Goal: Information Seeking & Learning: Learn about a topic

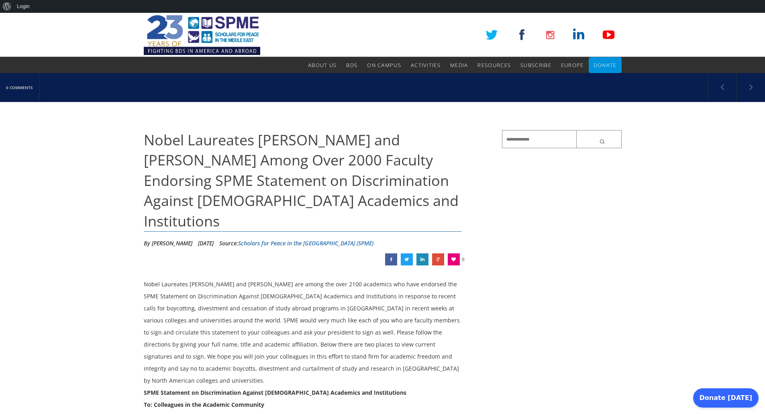
click at [209, 178] on span "Nobel Laureates [PERSON_NAME] and [PERSON_NAME] Among Over 2000 Faculty Endorsi…" at bounding box center [301, 180] width 315 height 101
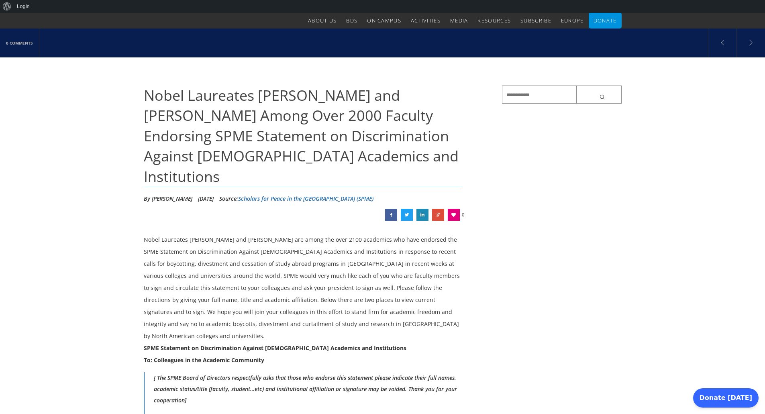
scroll to position [45, 0]
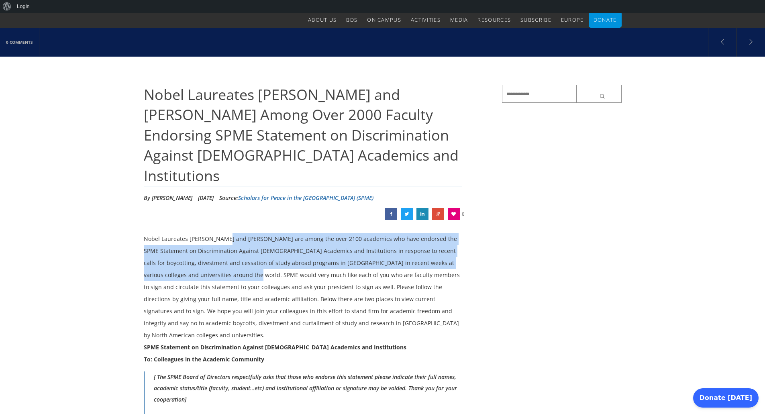
drag, startPoint x: 223, startPoint y: 223, endPoint x: 212, endPoint y: 263, distance: 41.7
click at [212, 263] on div "Nobel Laureates [PERSON_NAME] and [PERSON_NAME] are among the over 2100 academi…" at bounding box center [303, 287] width 319 height 108
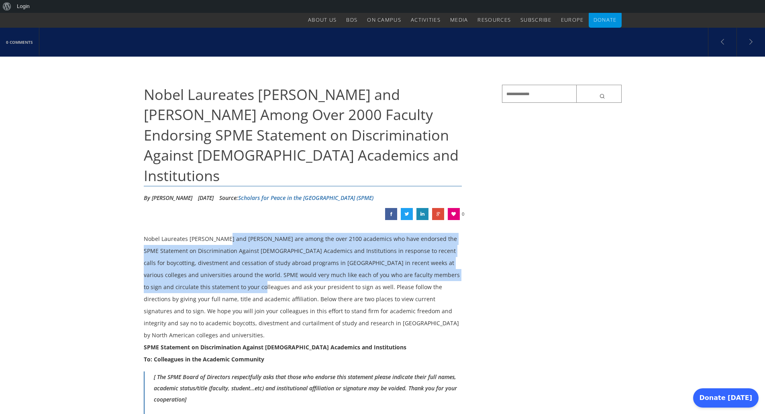
click at [212, 263] on div "Nobel Laureates [PERSON_NAME] and [PERSON_NAME] are among the over 2100 academi…" at bounding box center [303, 287] width 319 height 108
drag, startPoint x: 212, startPoint y: 263, endPoint x: 211, endPoint y: 216, distance: 46.6
click at [211, 233] on div "Nobel Laureates [PERSON_NAME] and [PERSON_NAME] are among the over 2100 academi…" at bounding box center [303, 287] width 319 height 108
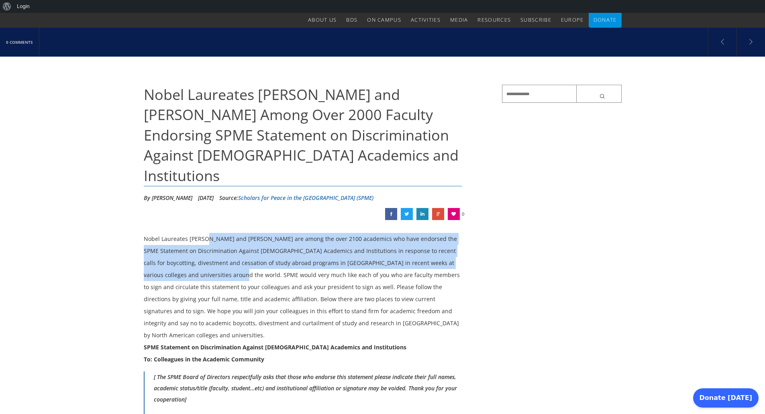
drag, startPoint x: 211, startPoint y: 216, endPoint x: 200, endPoint y: 259, distance: 44.2
click at [200, 259] on div "Nobel Laureates [PERSON_NAME] and [PERSON_NAME] are among the over 2100 academi…" at bounding box center [303, 287] width 319 height 108
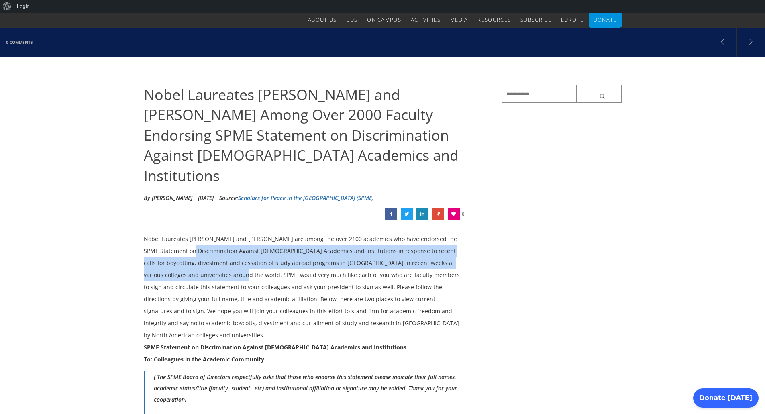
drag, startPoint x: 200, startPoint y: 259, endPoint x: 205, endPoint y: 227, distance: 32.2
click at [205, 233] on div "Nobel Laureates [PERSON_NAME] and [PERSON_NAME] are among the over 2100 academi…" at bounding box center [303, 287] width 319 height 108
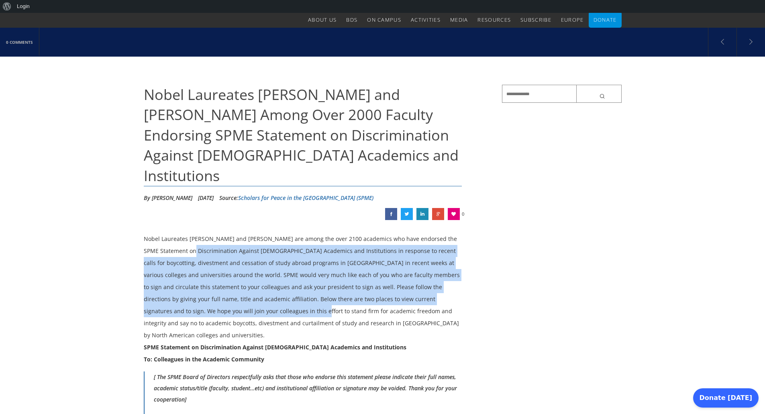
drag, startPoint x: 205, startPoint y: 227, endPoint x: 196, endPoint y: 291, distance: 64.2
click at [196, 291] on div "Nobel Laureates [PERSON_NAME] and [PERSON_NAME] are among the over 2100 academi…" at bounding box center [303, 287] width 319 height 108
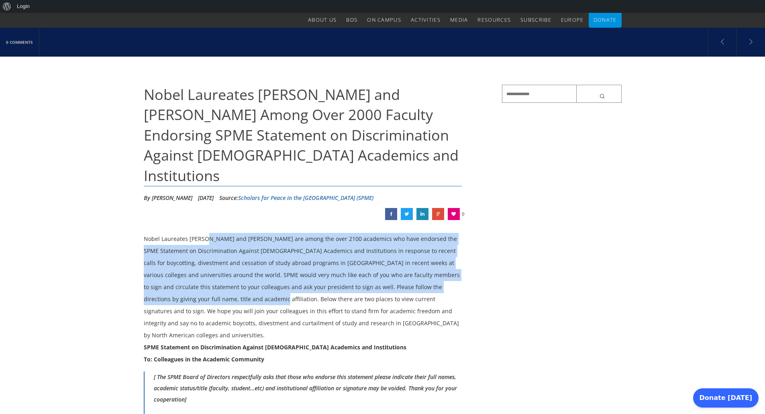
drag, startPoint x: 205, startPoint y: 223, endPoint x: 194, endPoint y: 290, distance: 68.0
click at [194, 290] on div "Nobel Laureates [PERSON_NAME] and [PERSON_NAME] are among the over 2100 academi…" at bounding box center [303, 287] width 319 height 108
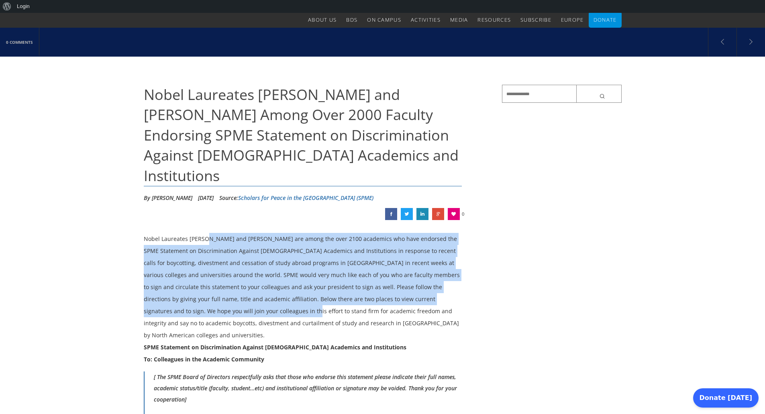
click at [194, 290] on div "Nobel Laureates [PERSON_NAME] and [PERSON_NAME] are among the over 2100 academi…" at bounding box center [303, 287] width 319 height 108
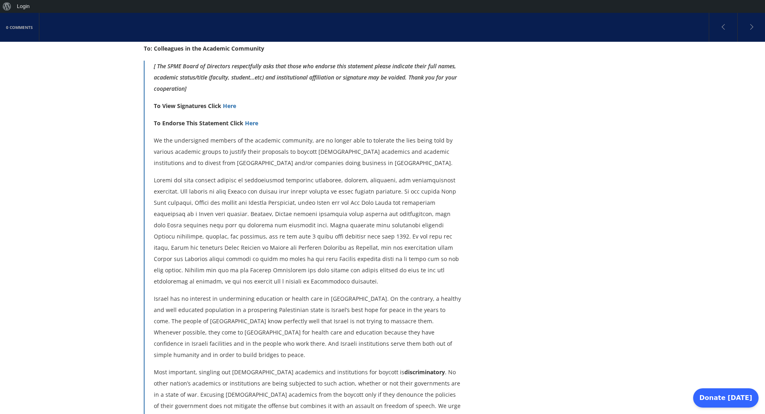
scroll to position [356, 0]
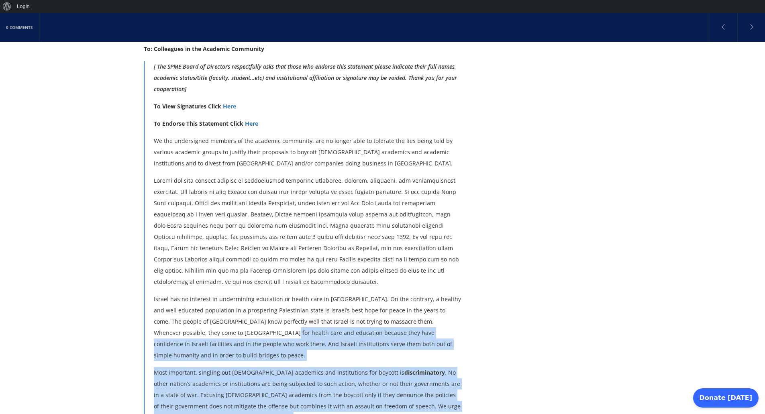
drag, startPoint x: 233, startPoint y: 374, endPoint x: 211, endPoint y: 296, distance: 81.0
click at [211, 296] on blockquote "[ The SPME Board of Directors respectfully asks that those who endorse this sta…" at bounding box center [303, 285] width 319 height 448
click at [211, 296] on p "Israel has no interest in undermining education or health care in [GEOGRAPHIC_D…" at bounding box center [308, 327] width 309 height 67
drag, startPoint x: 211, startPoint y: 296, endPoint x: 229, endPoint y: 375, distance: 81.3
click at [229, 375] on blockquote "[ The SPME Board of Directors respectfully asks that those who endorse this sta…" at bounding box center [303, 285] width 319 height 448
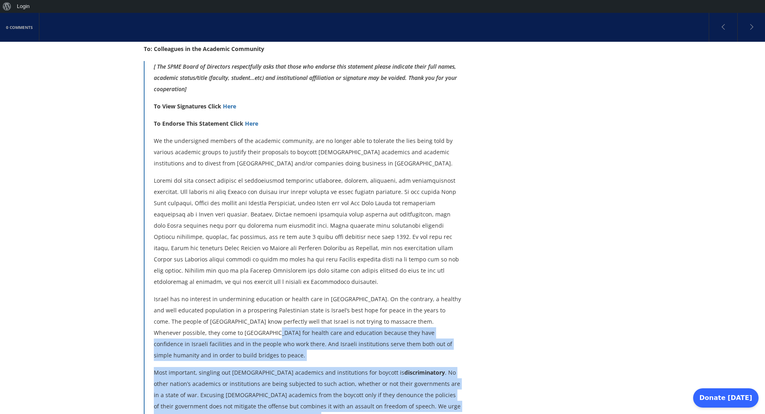
click at [229, 375] on p "Most important, singling out [DEMOGRAPHIC_DATA] academics and institutions for …" at bounding box center [308, 395] width 309 height 56
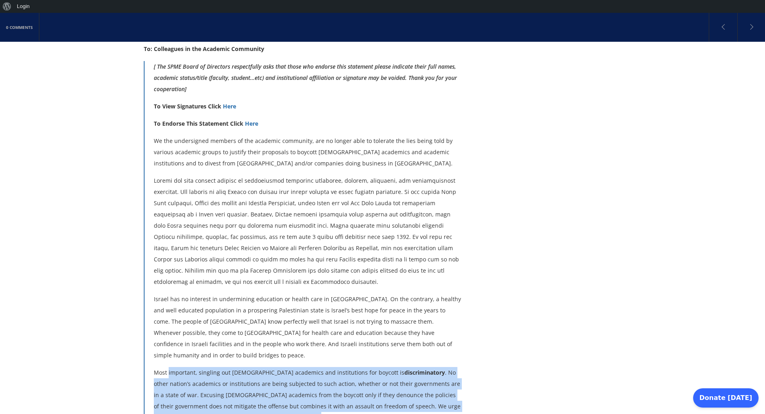
drag, startPoint x: 229, startPoint y: 375, endPoint x: 186, endPoint y: 321, distance: 69.8
click at [186, 321] on blockquote "[ The SPME Board of Directors respectfully asks that those who endorse this sta…" at bounding box center [303, 285] width 319 height 448
drag, startPoint x: 186, startPoint y: 321, endPoint x: 218, endPoint y: 364, distance: 54.1
click at [218, 364] on blockquote "[ The SPME Board of Directors respectfully asks that those who endorse this sta…" at bounding box center [303, 285] width 319 height 448
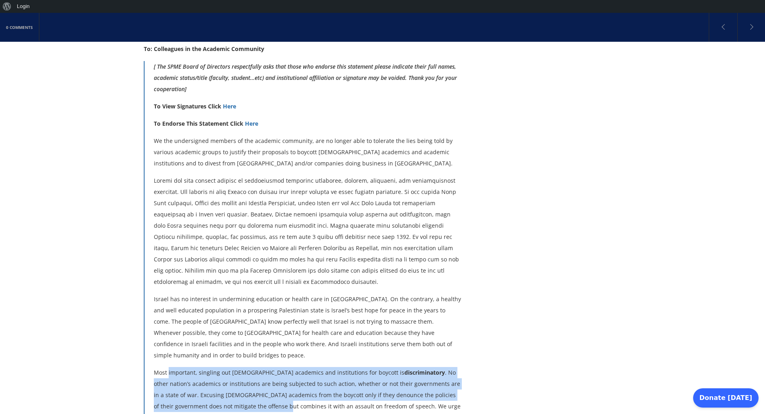
click at [218, 367] on p "Most important, singling out [DEMOGRAPHIC_DATA] academics and institutions for …" at bounding box center [308, 395] width 309 height 56
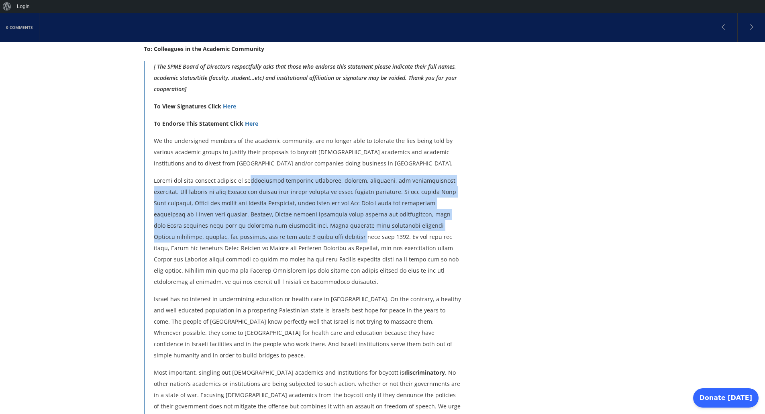
drag, startPoint x: 248, startPoint y: 145, endPoint x: 236, endPoint y: 219, distance: 74.9
click at [236, 219] on p at bounding box center [308, 231] width 309 height 112
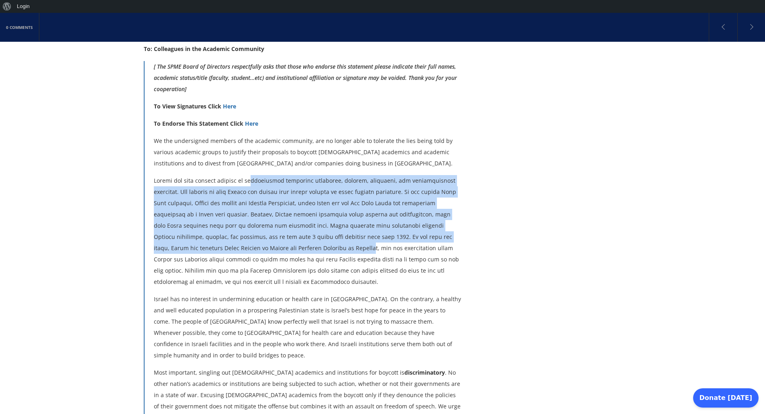
click at [236, 219] on p at bounding box center [308, 231] width 309 height 112
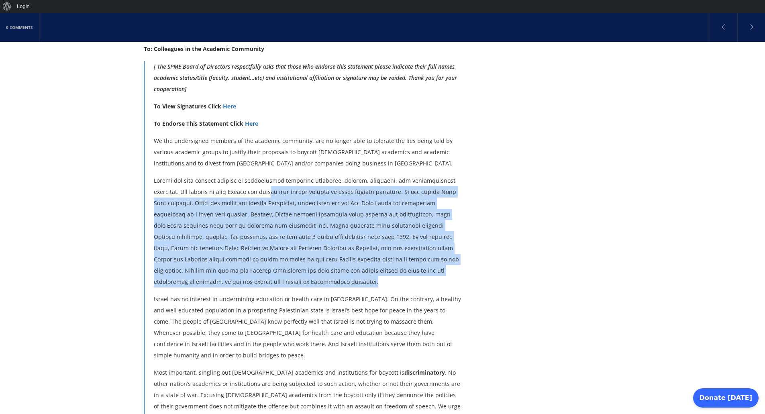
drag, startPoint x: 229, startPoint y: 253, endPoint x: 229, endPoint y: 153, distance: 100.4
click at [229, 175] on p at bounding box center [308, 231] width 309 height 112
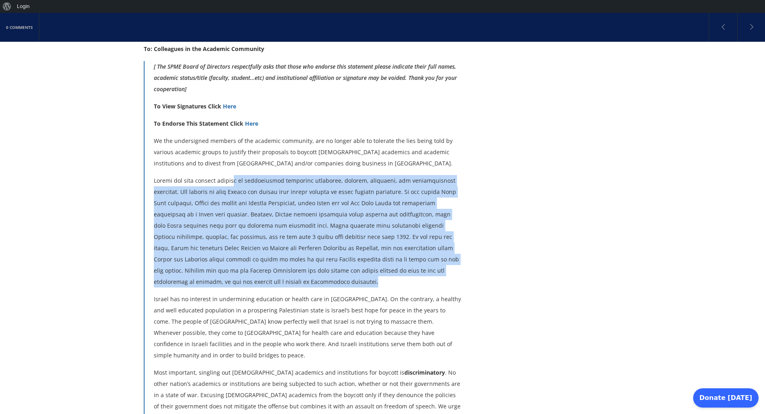
click at [229, 175] on p at bounding box center [308, 231] width 309 height 112
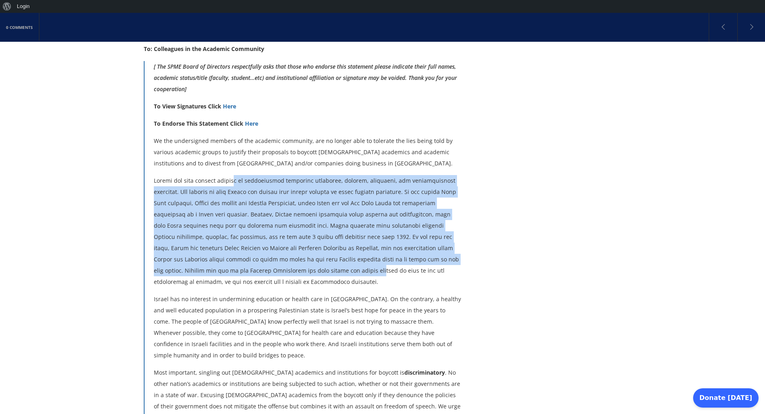
drag, startPoint x: 229, startPoint y: 153, endPoint x: 224, endPoint y: 237, distance: 84.9
click at [224, 237] on p at bounding box center [308, 231] width 309 height 112
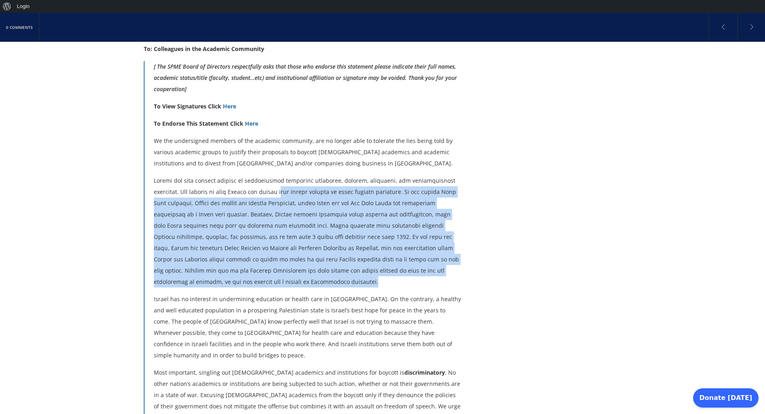
drag, startPoint x: 225, startPoint y: 245, endPoint x: 239, endPoint y: 155, distance: 91.2
click at [239, 175] on p at bounding box center [308, 231] width 309 height 112
drag, startPoint x: 239, startPoint y: 155, endPoint x: 219, endPoint y: 252, distance: 99.4
click at [219, 252] on p at bounding box center [308, 231] width 309 height 112
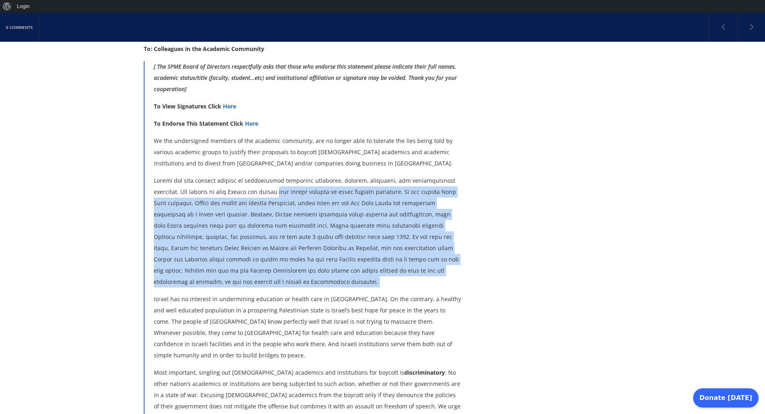
click at [219, 252] on p at bounding box center [308, 231] width 309 height 112
drag, startPoint x: 219, startPoint y: 252, endPoint x: 233, endPoint y: 162, distance: 91.1
click at [233, 175] on p at bounding box center [308, 231] width 309 height 112
drag, startPoint x: 233, startPoint y: 162, endPoint x: 213, endPoint y: 261, distance: 101.3
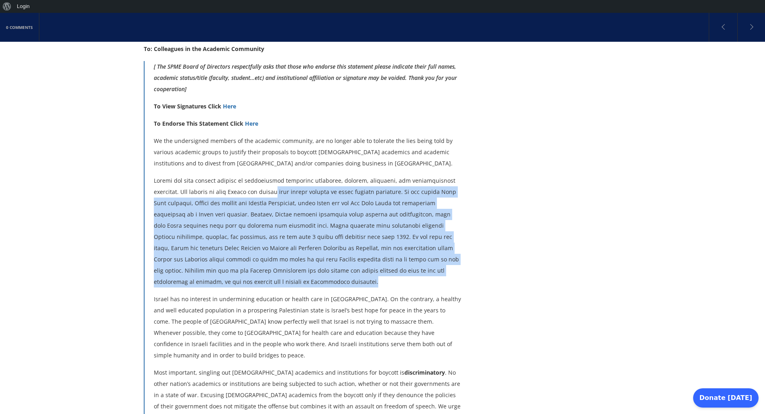
click at [213, 261] on blockquote "[ The SPME Board of Directors respectfully asks that those who endorse this sta…" at bounding box center [303, 285] width 319 height 448
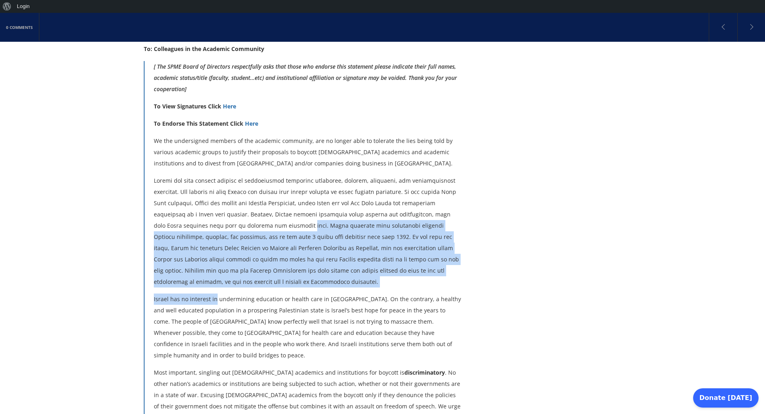
drag, startPoint x: 213, startPoint y: 261, endPoint x: 228, endPoint y: 187, distance: 75.8
click at [228, 187] on blockquote "[ The SPME Board of Directors respectfully asks that those who endorse this sta…" at bounding box center [303, 285] width 319 height 448
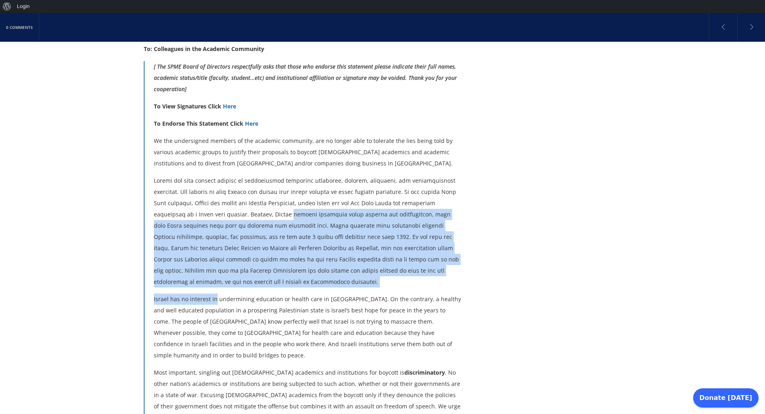
click at [228, 187] on p at bounding box center [308, 231] width 309 height 112
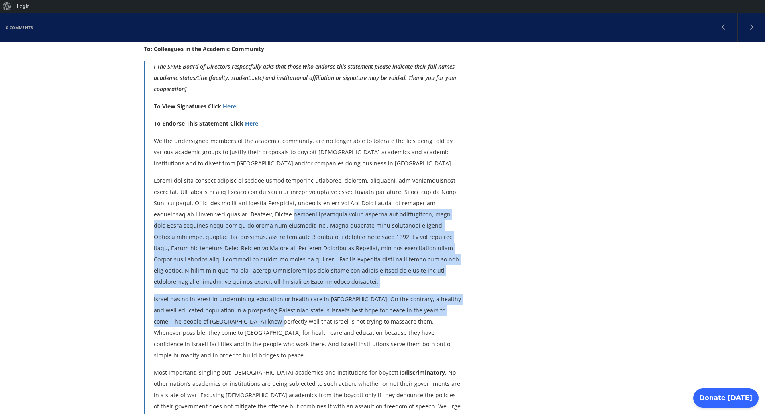
drag, startPoint x: 228, startPoint y: 187, endPoint x: 217, endPoint y: 290, distance: 104.3
click at [217, 290] on blockquote "[ The SPME Board of Directors respectfully asks that those who endorse this sta…" at bounding box center [303, 285] width 319 height 448
click at [217, 294] on p "Israel has no interest in undermining education or health care in [GEOGRAPHIC_D…" at bounding box center [308, 327] width 309 height 67
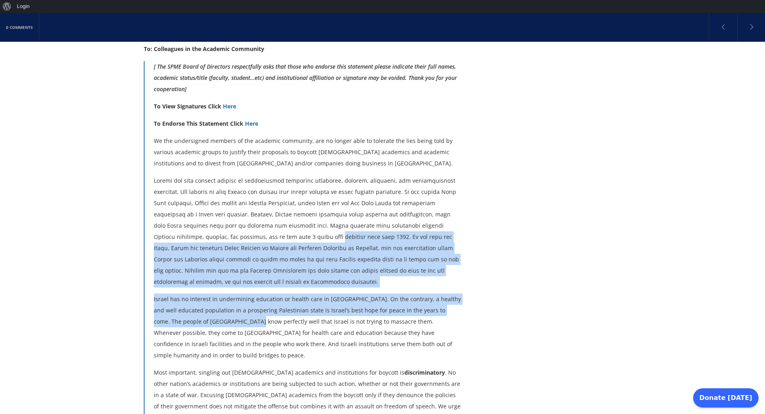
drag, startPoint x: 217, startPoint y: 290, endPoint x: 226, endPoint y: 200, distance: 90.5
click at [226, 200] on blockquote "[ The SPME Board of Directors respectfully asks that those who endorse this sta…" at bounding box center [303, 285] width 319 height 448
click at [226, 200] on p at bounding box center [308, 231] width 309 height 112
drag, startPoint x: 226, startPoint y: 200, endPoint x: 211, endPoint y: 299, distance: 99.1
click at [211, 299] on blockquote "[ The SPME Board of Directors respectfully asks that those who endorse this sta…" at bounding box center [303, 285] width 319 height 448
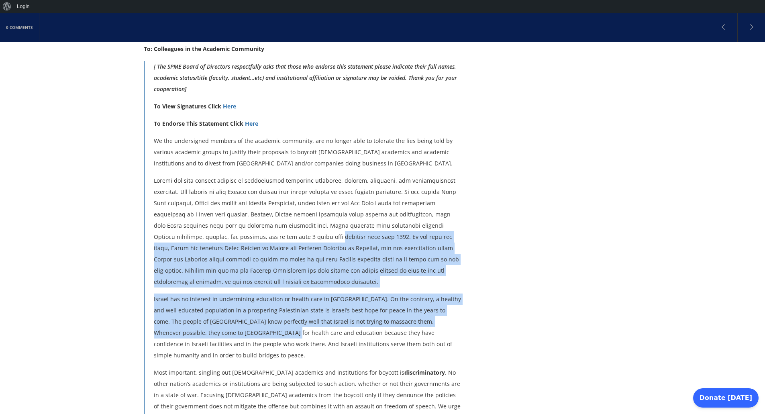
click at [211, 299] on p "Israel has no interest in undermining education or health care in [GEOGRAPHIC_D…" at bounding box center [308, 327] width 309 height 67
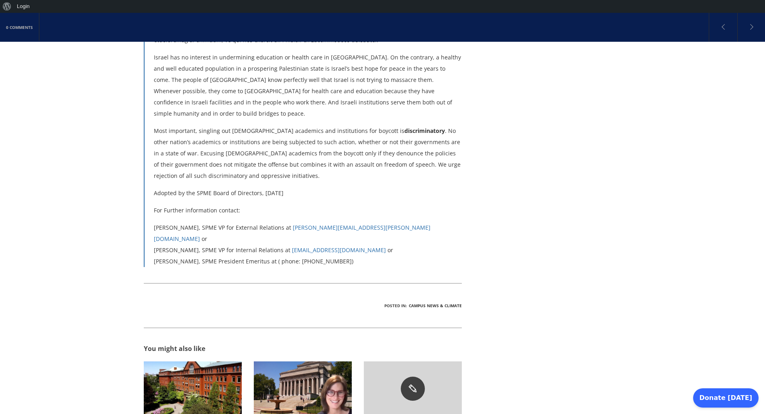
scroll to position [598, 0]
